Goal: Transaction & Acquisition: Book appointment/travel/reservation

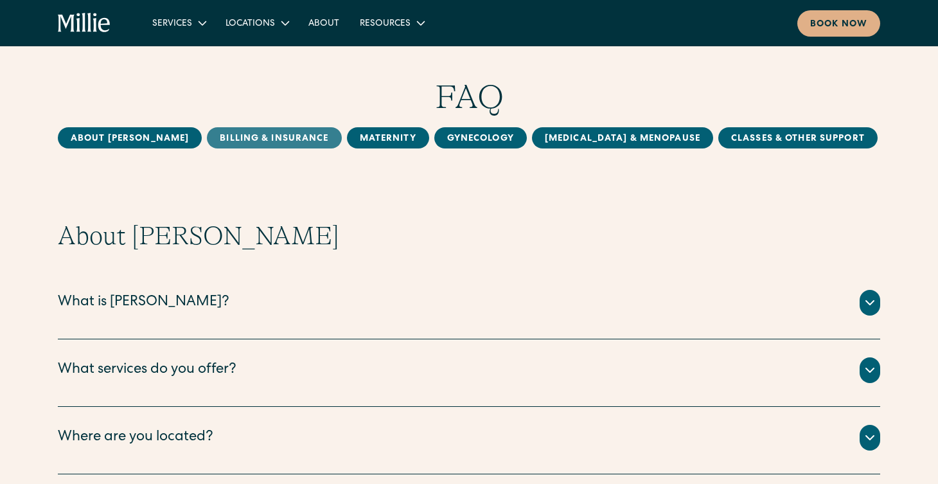
click at [255, 143] on link "Billing & Insurance" at bounding box center [274, 137] width 134 height 21
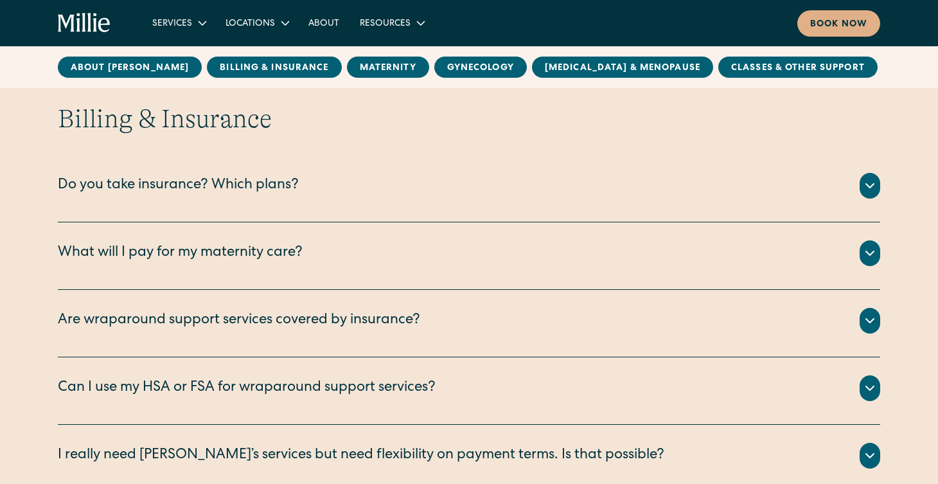
scroll to position [562, 0]
click at [245, 192] on div "Do you take insurance? Which plans?" at bounding box center [178, 185] width 241 height 21
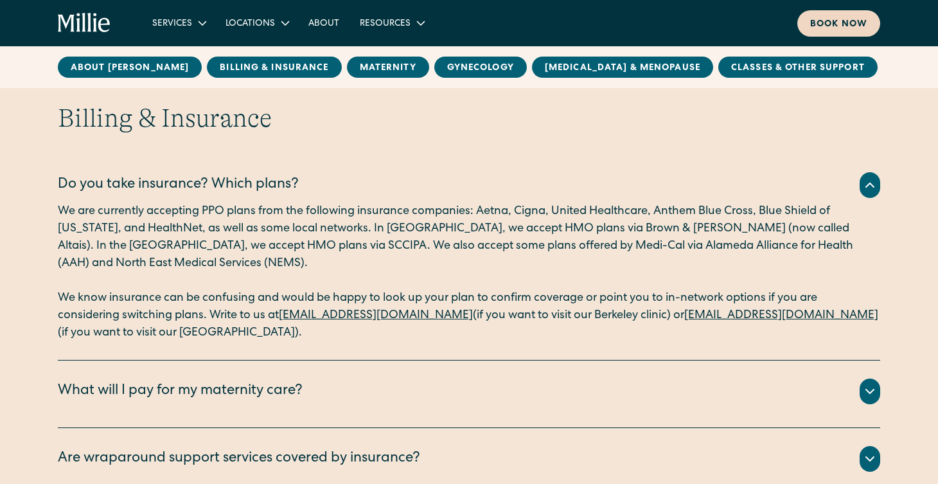
click at [815, 26] on div "Book now" at bounding box center [838, 24] width 57 height 13
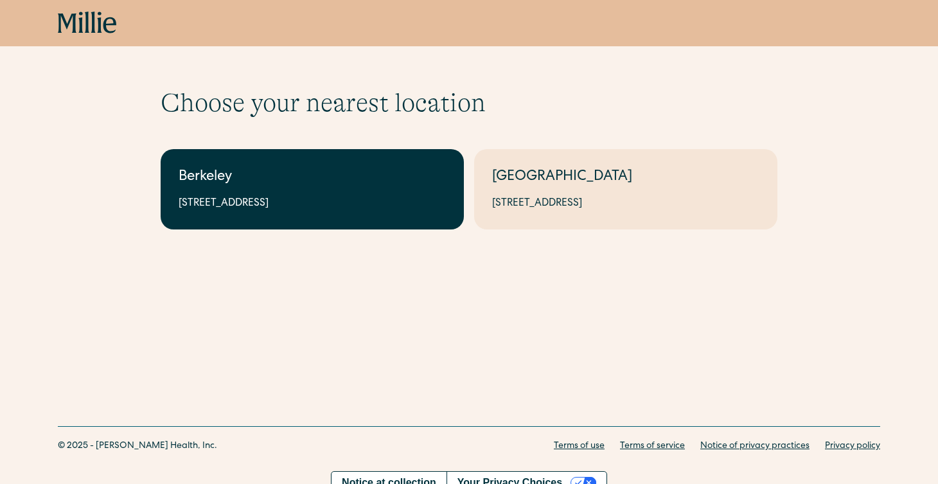
click at [303, 209] on div "2999 Regent St, Suite 524, Berkeley, CA 94705" at bounding box center [312, 203] width 267 height 15
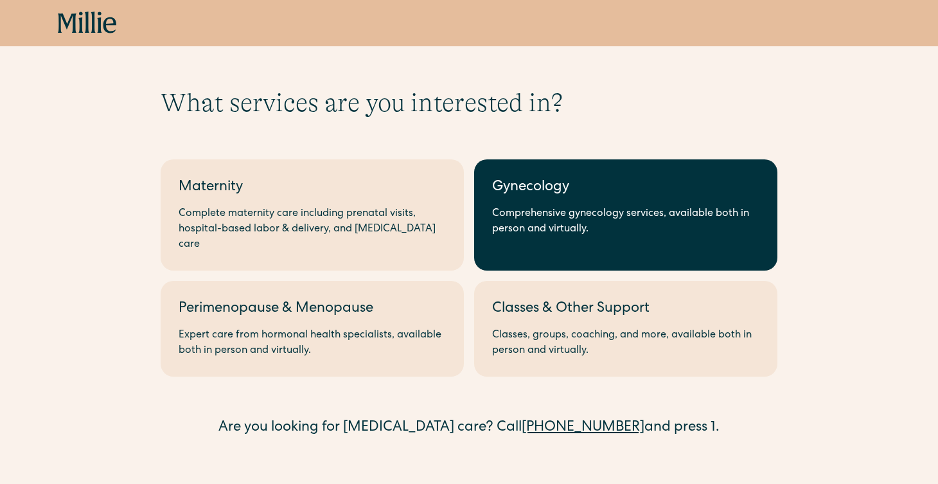
click at [509, 204] on link "Gynecology Comprehensive gynecology services, available both in person and virt…" at bounding box center [625, 214] width 303 height 111
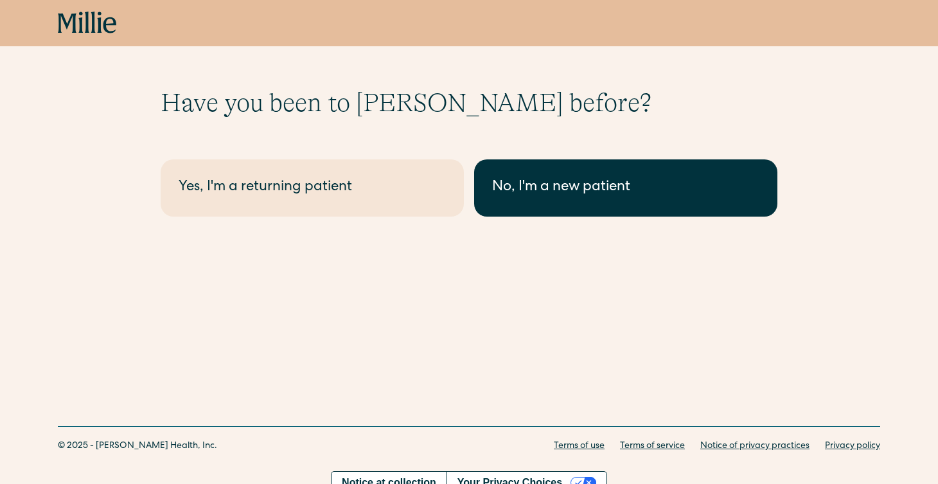
click at [513, 199] on link "No, I'm a new patient" at bounding box center [625, 187] width 303 height 57
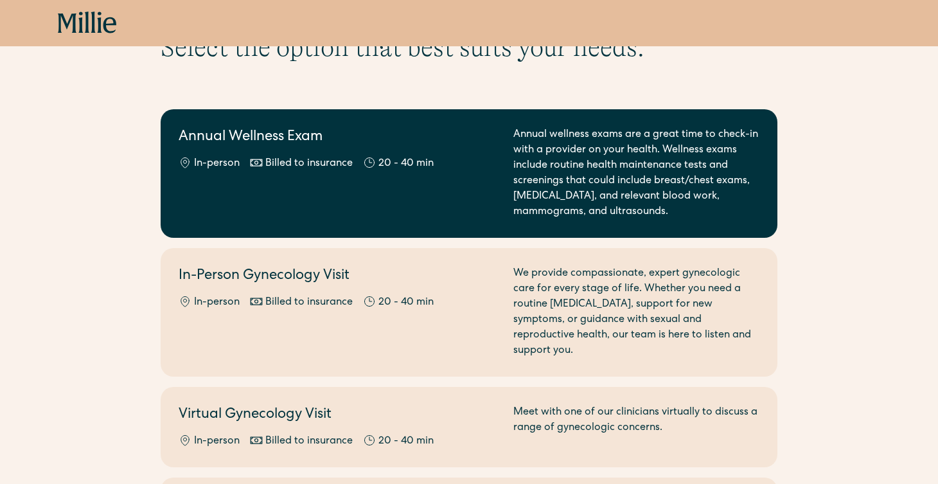
scroll to position [60, 0]
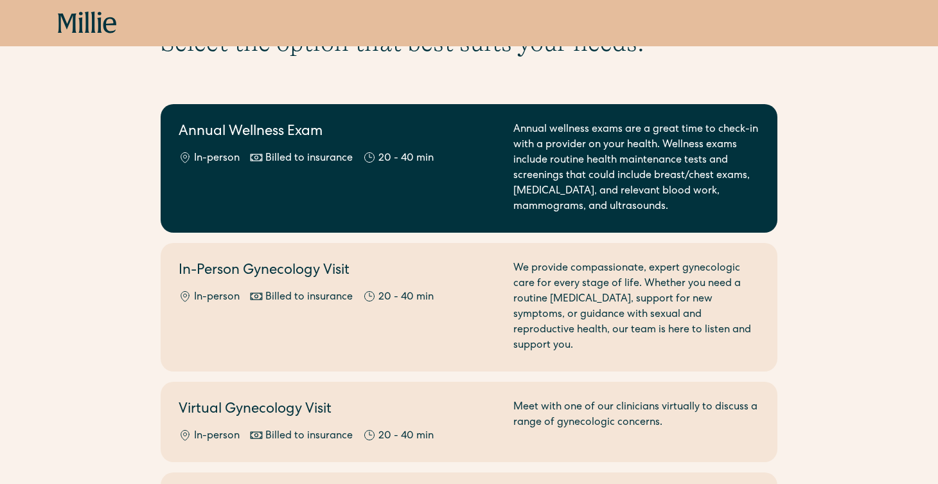
click at [432, 209] on div "Annual Wellness Exam In-person Billed to insurance 20 - 40 min" at bounding box center [338, 168] width 319 height 93
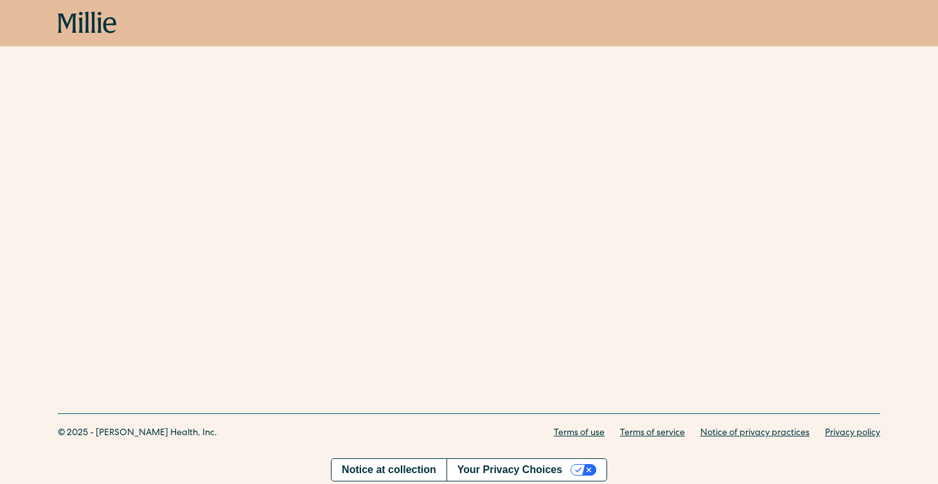
scroll to position [244, 0]
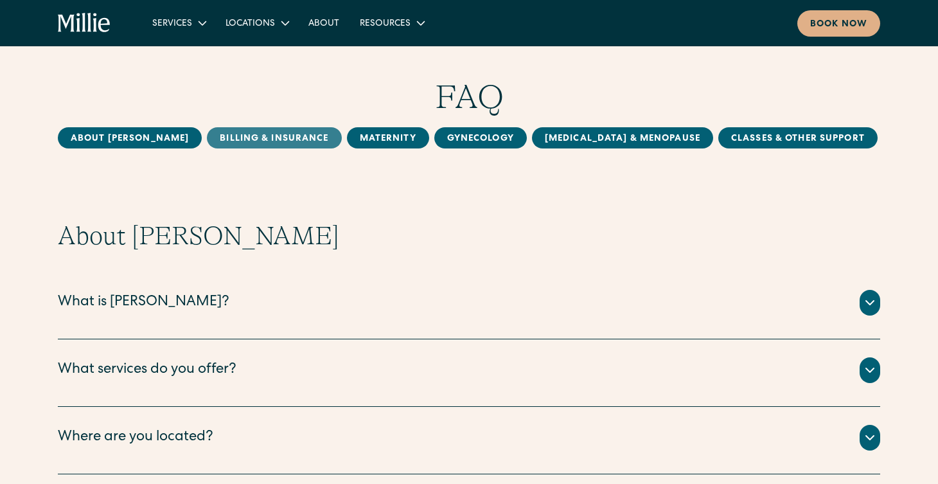
click at [261, 131] on link "Billing & Insurance" at bounding box center [274, 137] width 134 height 21
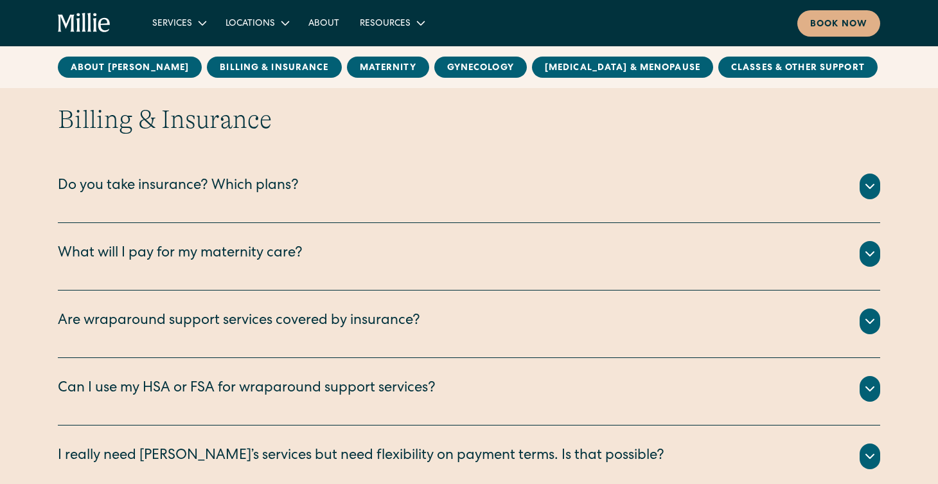
scroll to position [562, 0]
click at [274, 190] on div "Do you take insurance? Which plans?" at bounding box center [178, 185] width 241 height 21
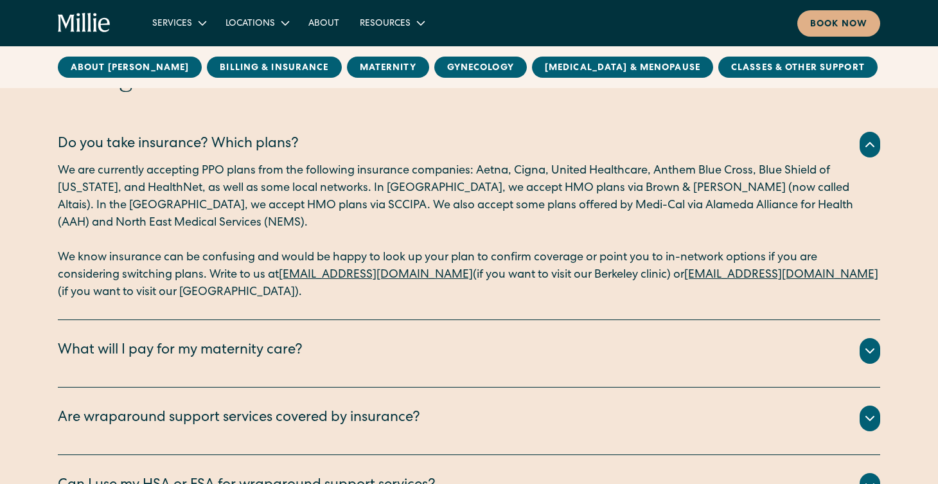
scroll to position [672, 0]
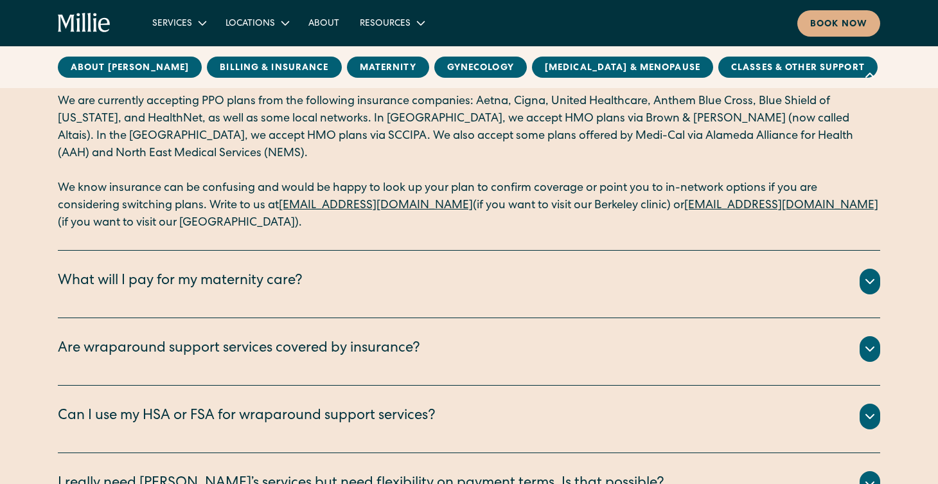
click at [218, 283] on div "What will I pay for my maternity care?" at bounding box center [180, 281] width 245 height 21
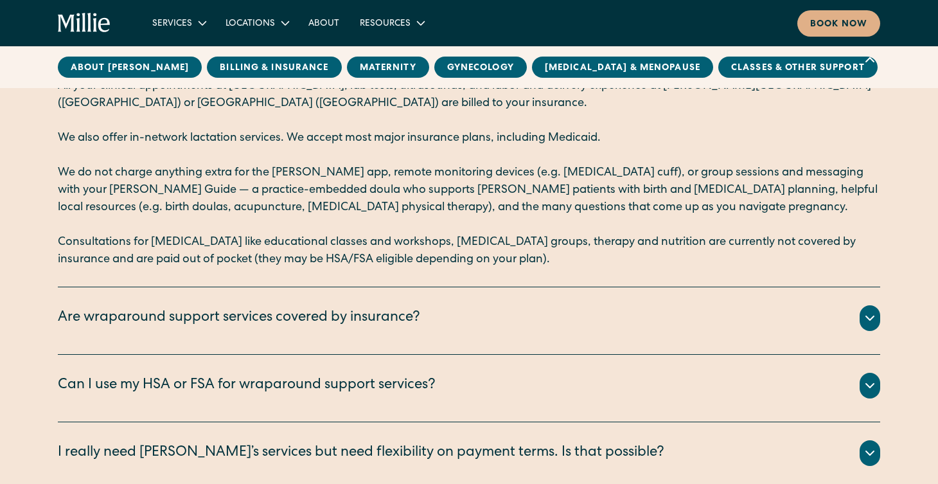
scroll to position [933, 0]
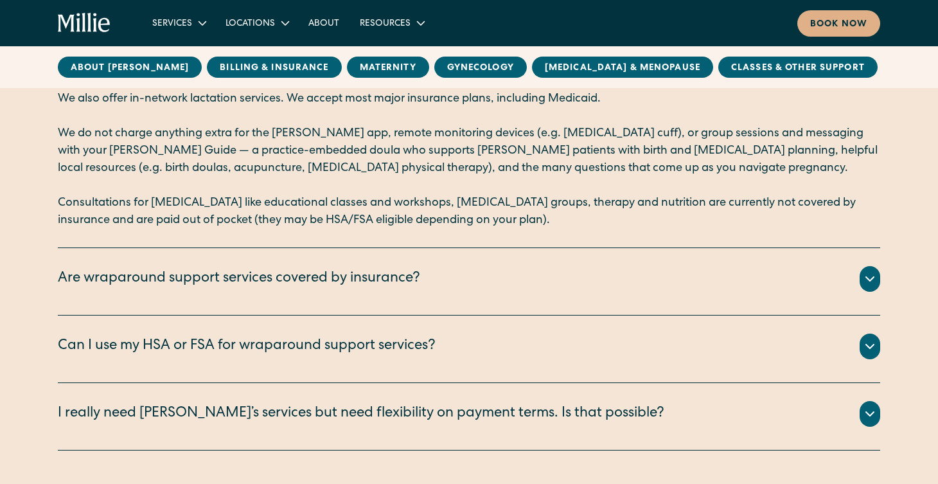
click at [213, 287] on div "Are wraparound support services covered by insurance?" at bounding box center [239, 279] width 362 height 21
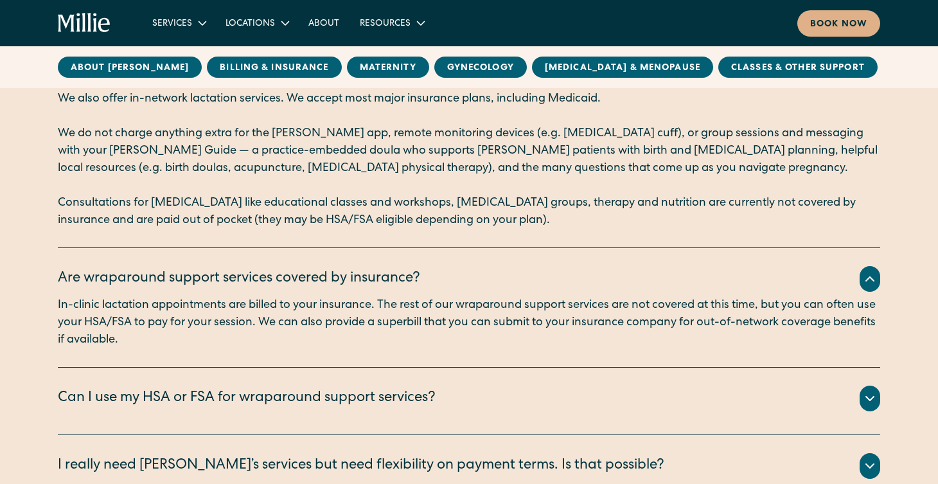
scroll to position [1049, 0]
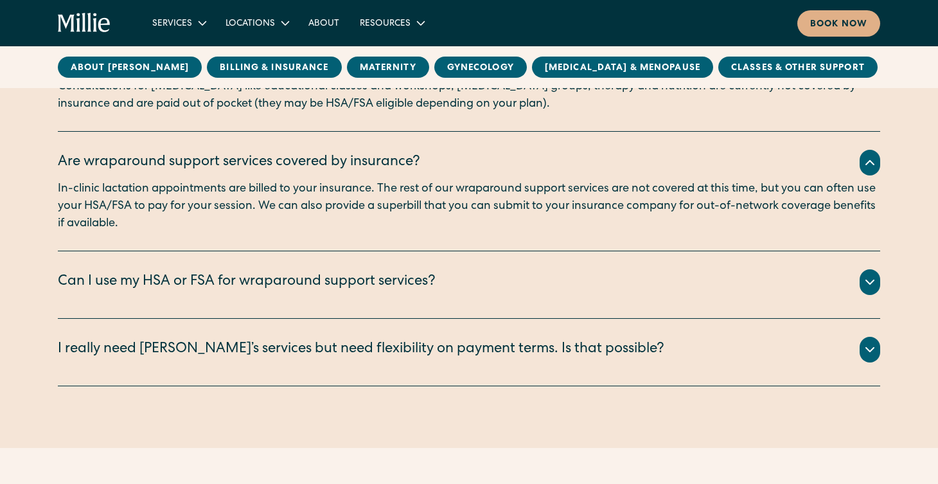
click at [213, 288] on div "Can I use my HSA or FSA for wraparound support services?" at bounding box center [247, 282] width 378 height 21
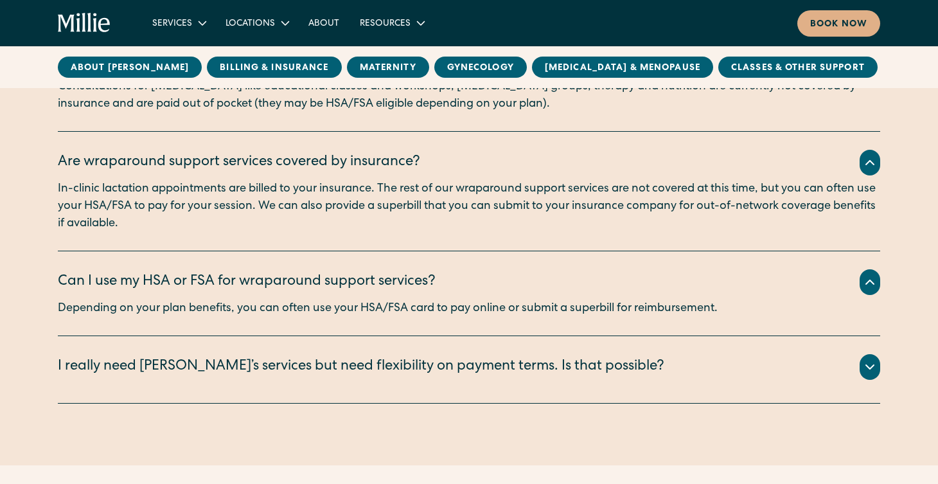
click at [194, 373] on div "I really need Millie’s services but need flexibility on payment terms. Is that …" at bounding box center [361, 367] width 607 height 21
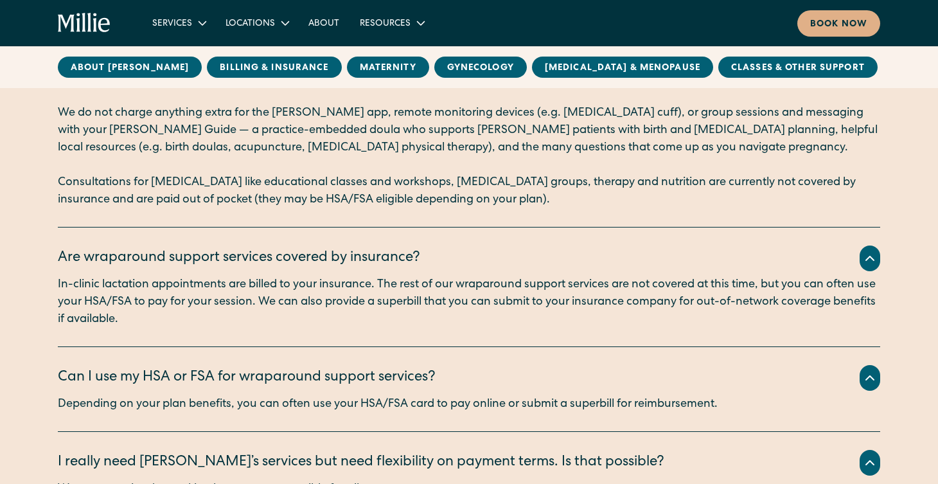
scroll to position [708, 0]
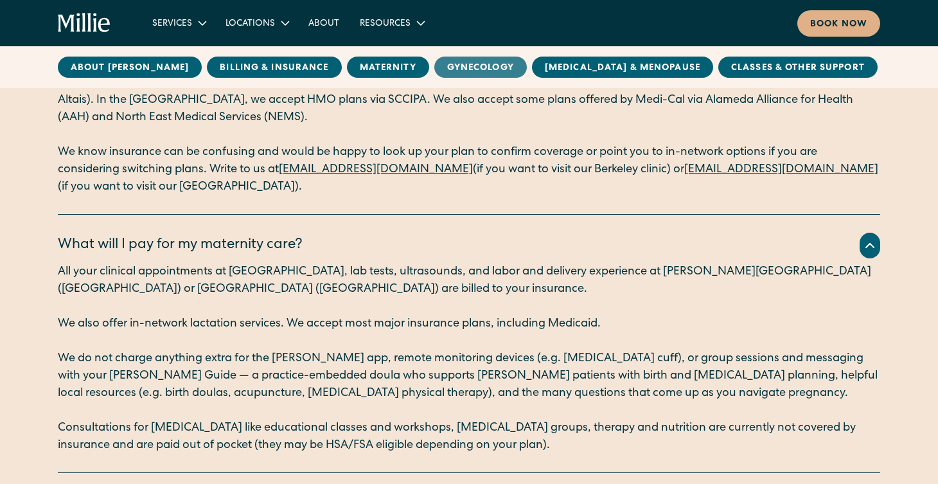
click at [441, 62] on link "Gynecology" at bounding box center [480, 67] width 93 height 21
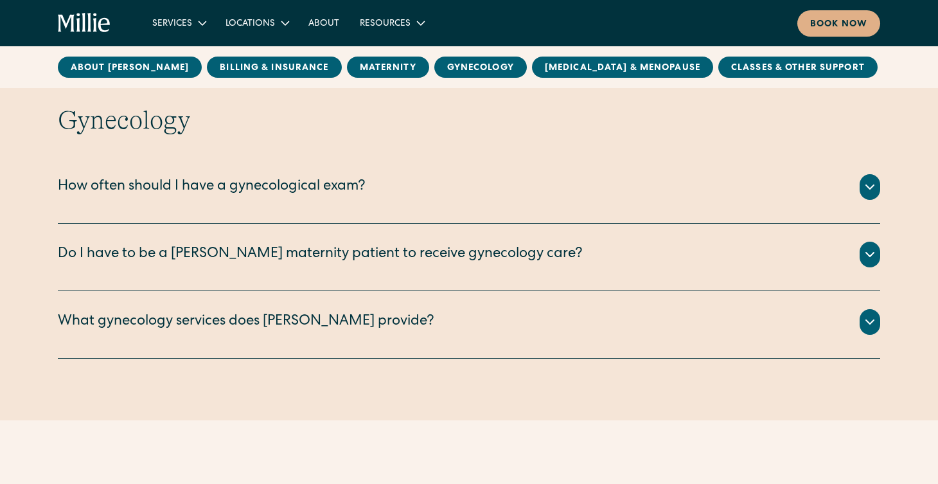
scroll to position [2325, 0]
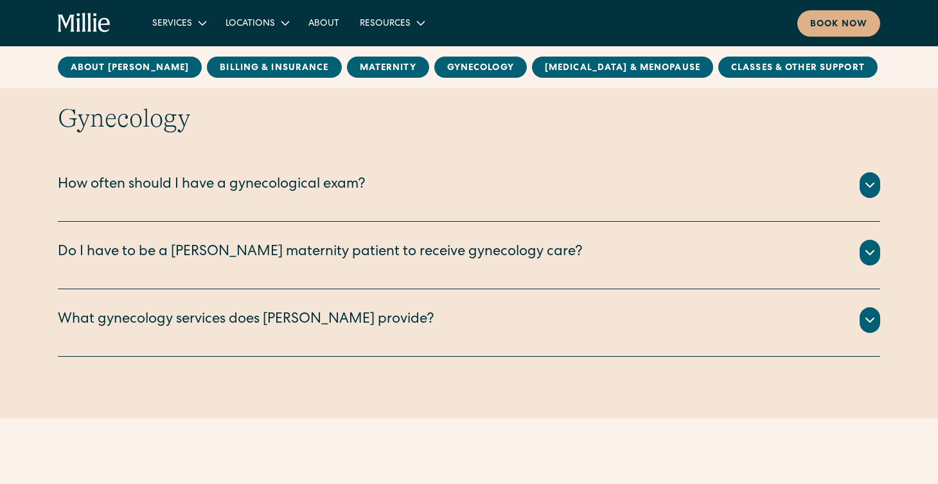
click at [256, 191] on div "How often should I have a gynecological exam?" at bounding box center [212, 185] width 308 height 21
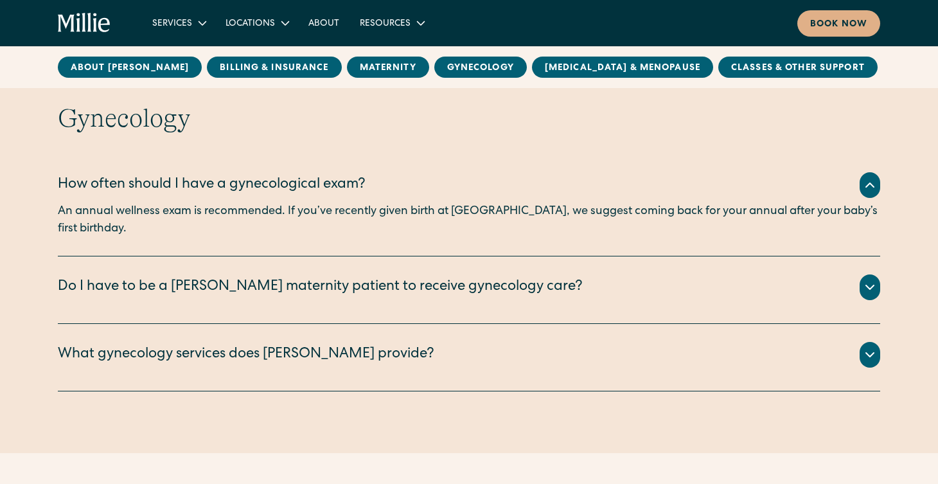
click at [225, 277] on div "Do I have to be a Millie maternity patient to receive gynecology care?" at bounding box center [320, 287] width 525 height 21
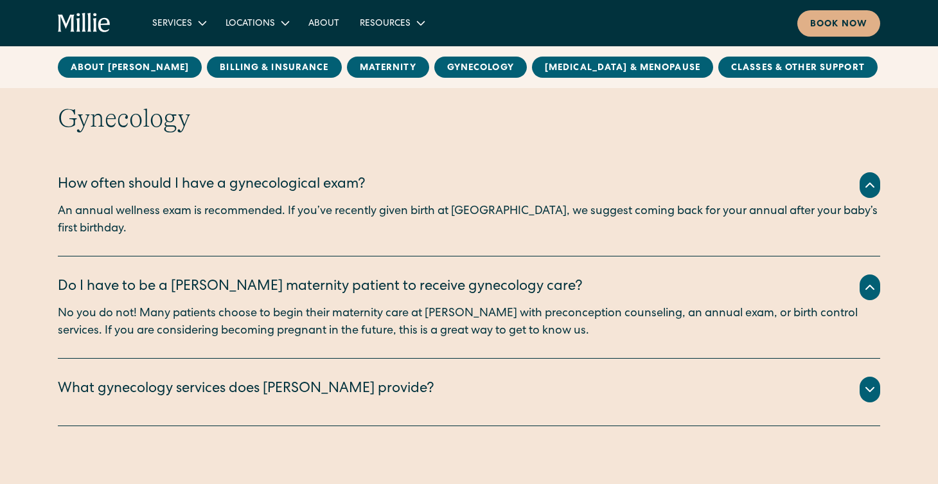
click at [204, 377] on div "What gynecology services does Millie provide?" at bounding box center [469, 390] width 822 height 26
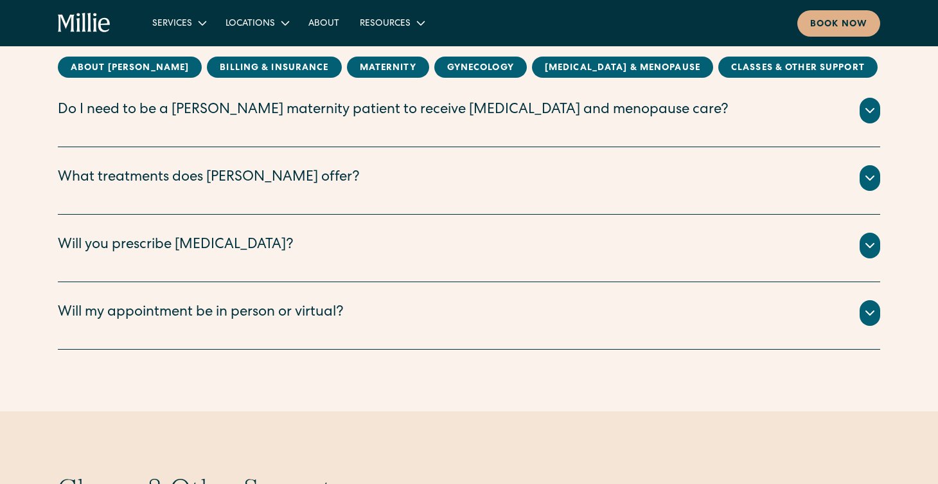
scroll to position [2860, 0]
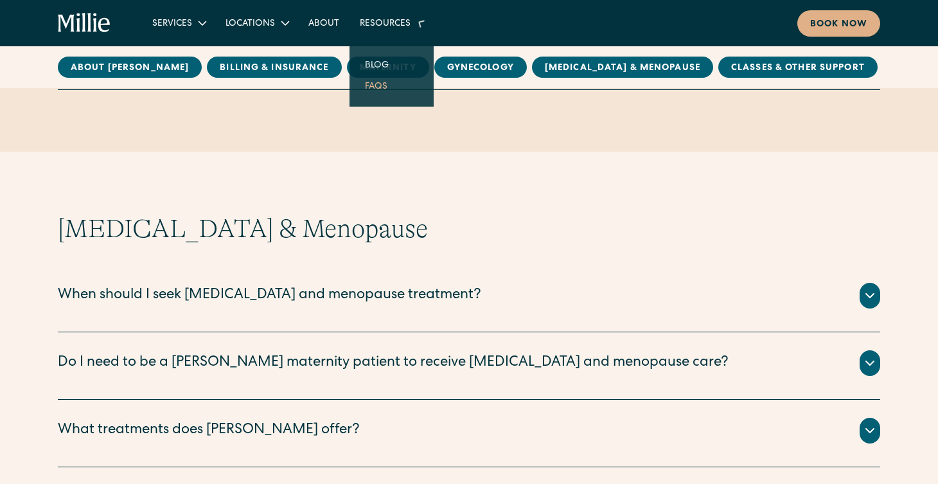
click at [405, 20] on div "Resources" at bounding box center [385, 23] width 51 height 13
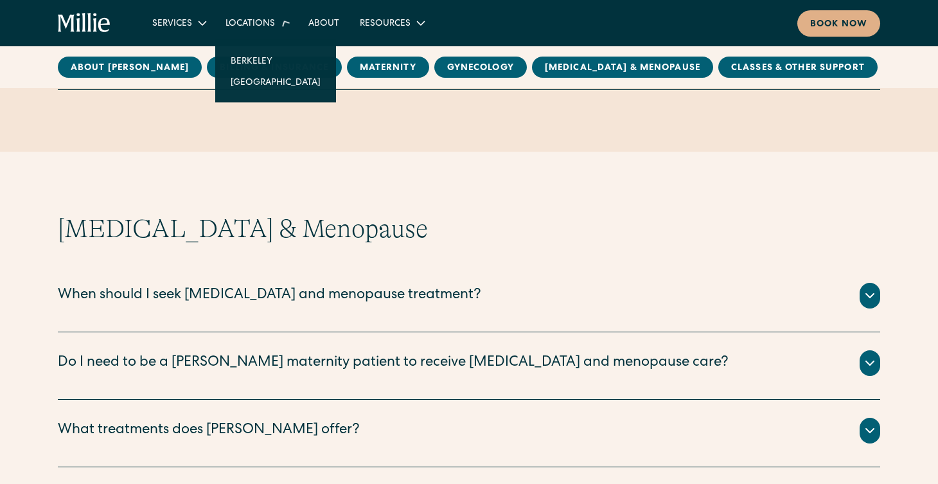
click at [270, 27] on div "Locations" at bounding box center [250, 23] width 49 height 13
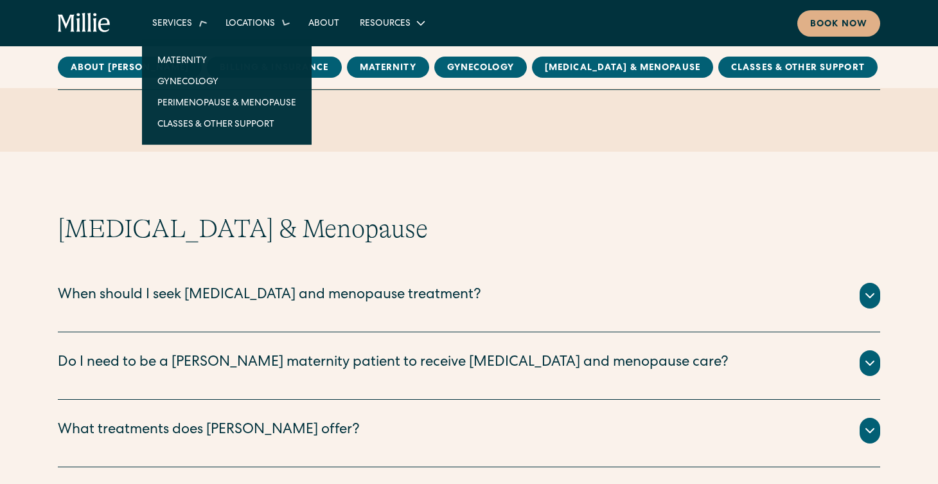
click at [184, 28] on div "Services" at bounding box center [172, 23] width 40 height 13
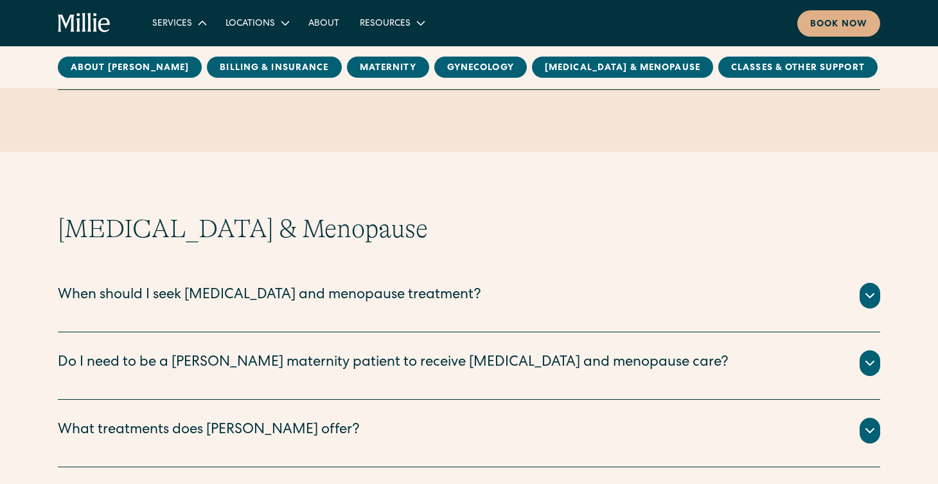
click at [199, 24] on icon at bounding box center [202, 22] width 15 height 15
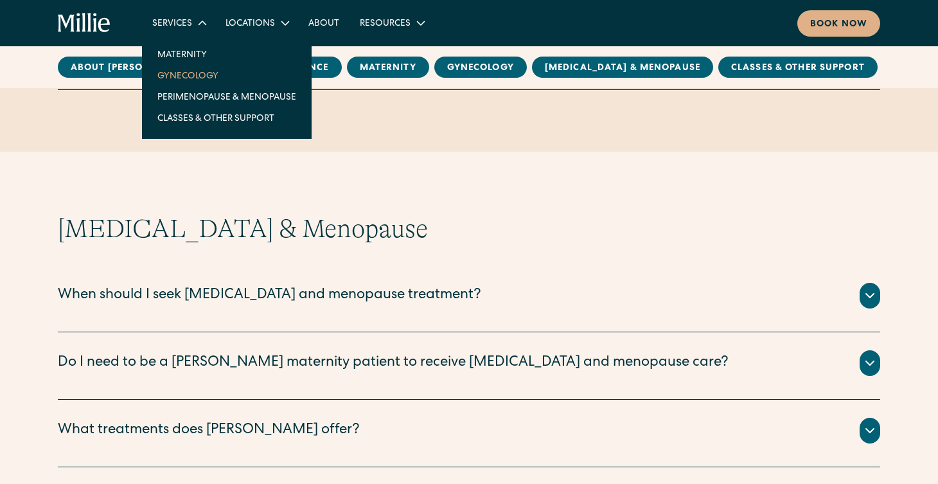
click at [216, 73] on link "Gynecology" at bounding box center [226, 75] width 159 height 21
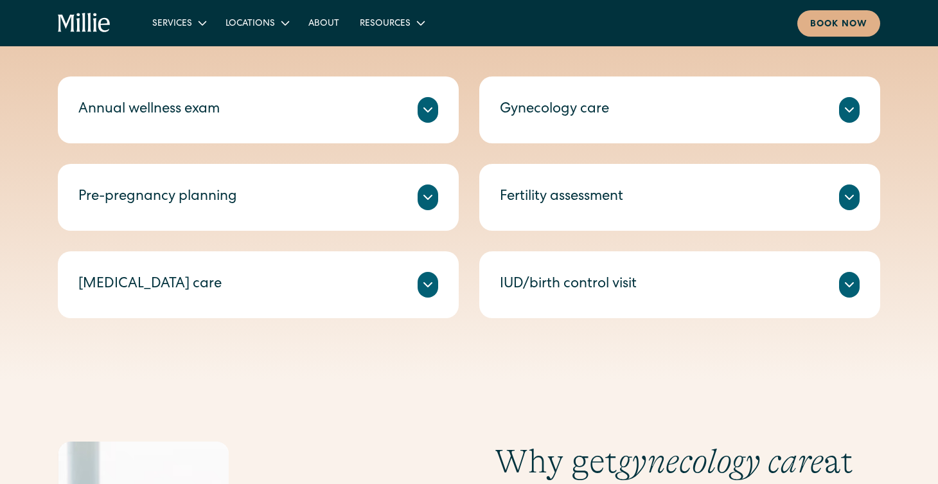
scroll to position [651, 0]
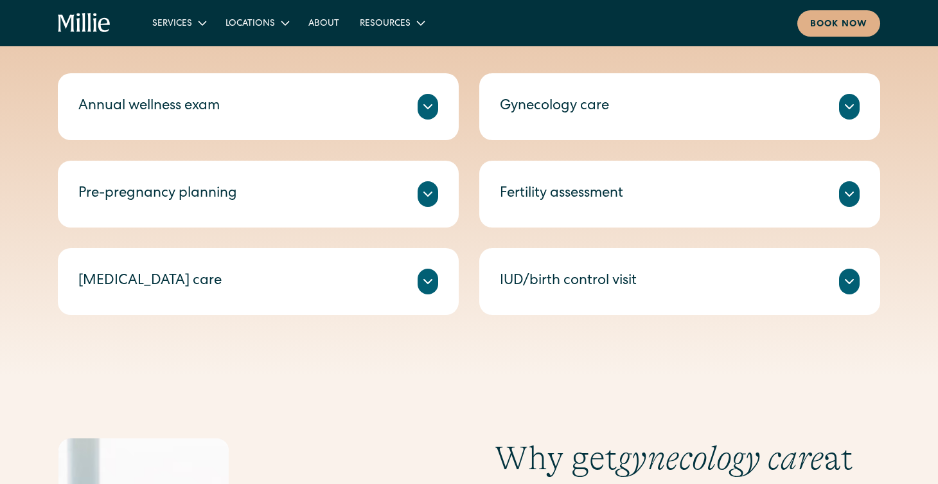
click at [599, 80] on div "Gynecology care Comprehensive support for issues like menstrual changes, [MEDIC…" at bounding box center [679, 106] width 401 height 67
click at [592, 105] on div "Gynecology care" at bounding box center [554, 106] width 109 height 21
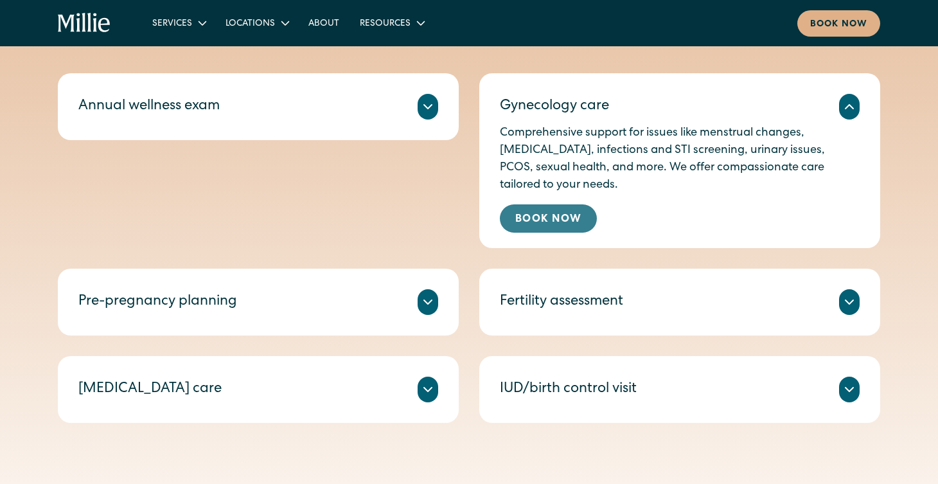
click at [576, 210] on link "Book Now" at bounding box center [548, 218] width 97 height 28
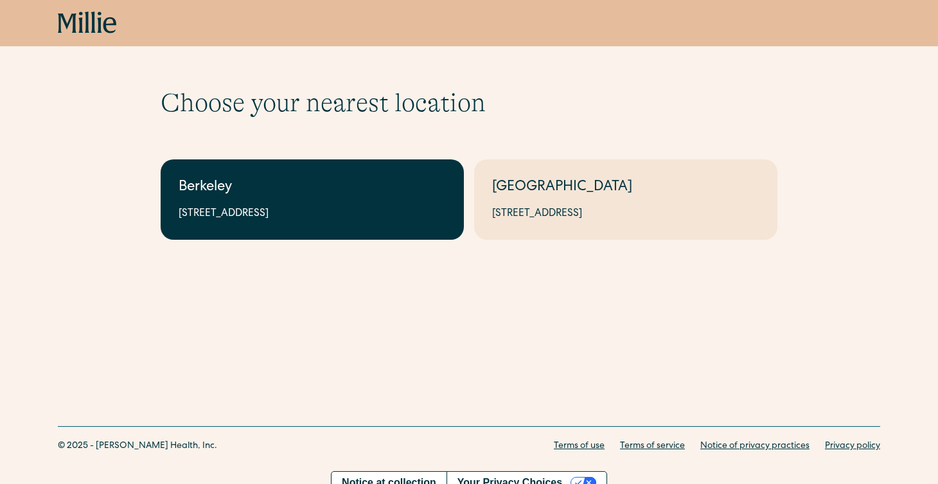
click at [318, 215] on div "[STREET_ADDRESS]" at bounding box center [312, 213] width 267 height 15
